Goal: Find specific page/section: Find specific page/section

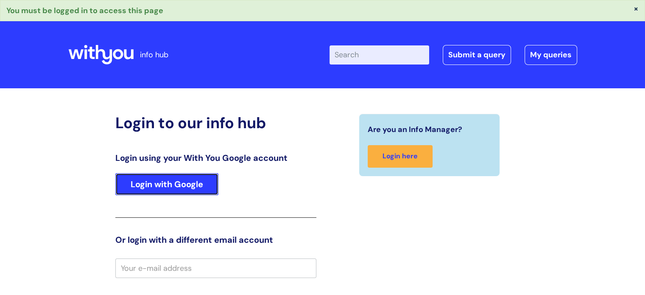
click at [199, 182] on link "Login with Google" at bounding box center [166, 184] width 103 height 22
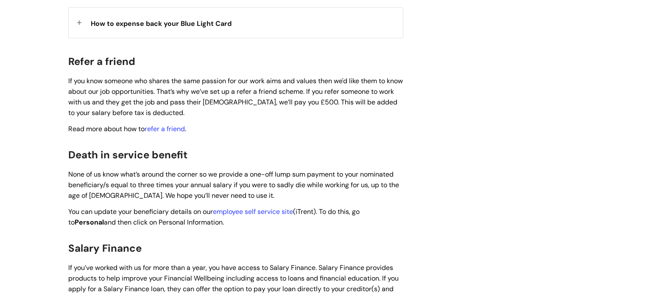
scroll to position [1061, 0]
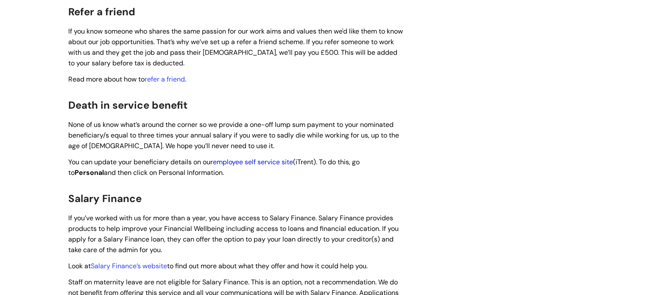
click at [255, 157] on link "employee self service site" at bounding box center [253, 161] width 80 height 9
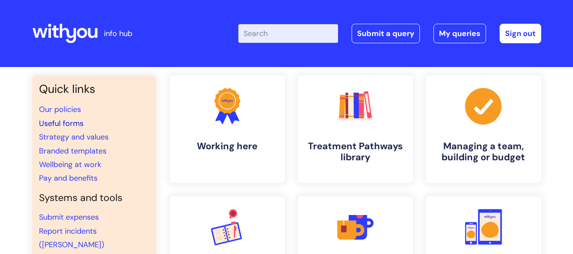
click at [69, 124] on link "Useful forms" at bounding box center [61, 123] width 45 height 10
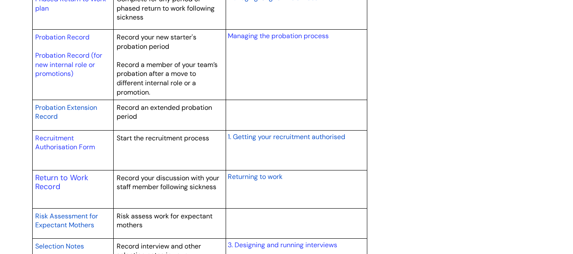
scroll to position [1230, 0]
